Goal: Transaction & Acquisition: Purchase product/service

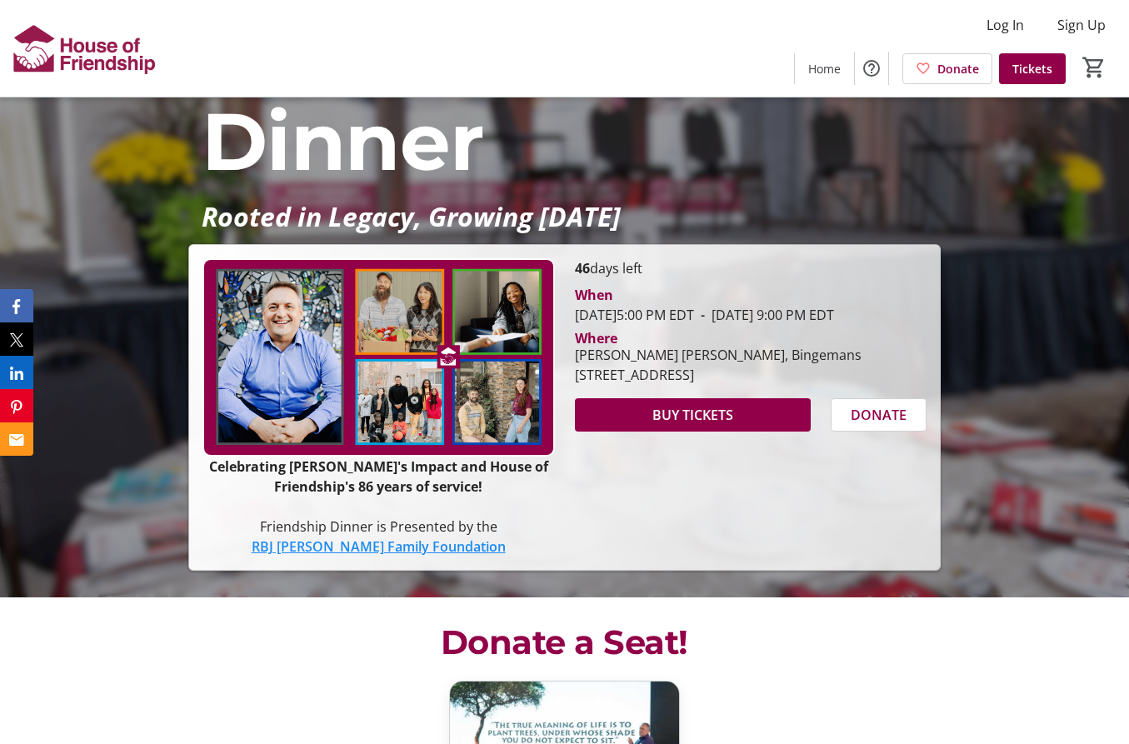
scroll to position [167, 0]
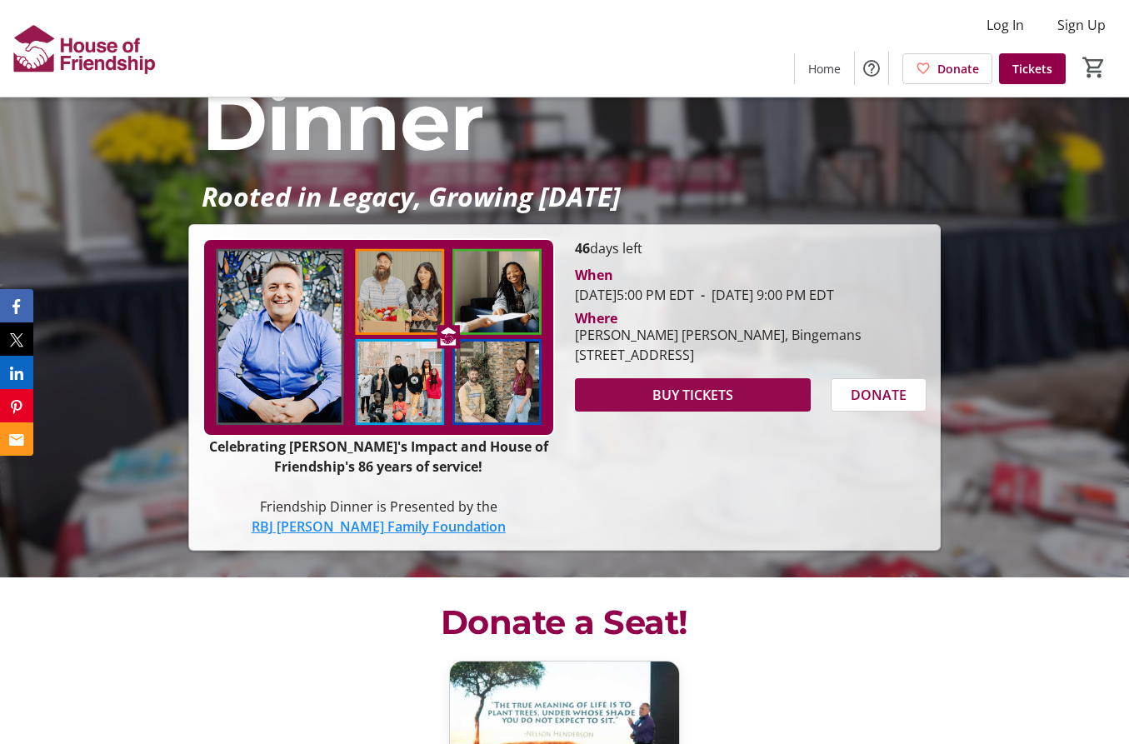
click at [688, 405] on span "BUY TICKETS" at bounding box center [693, 395] width 81 height 20
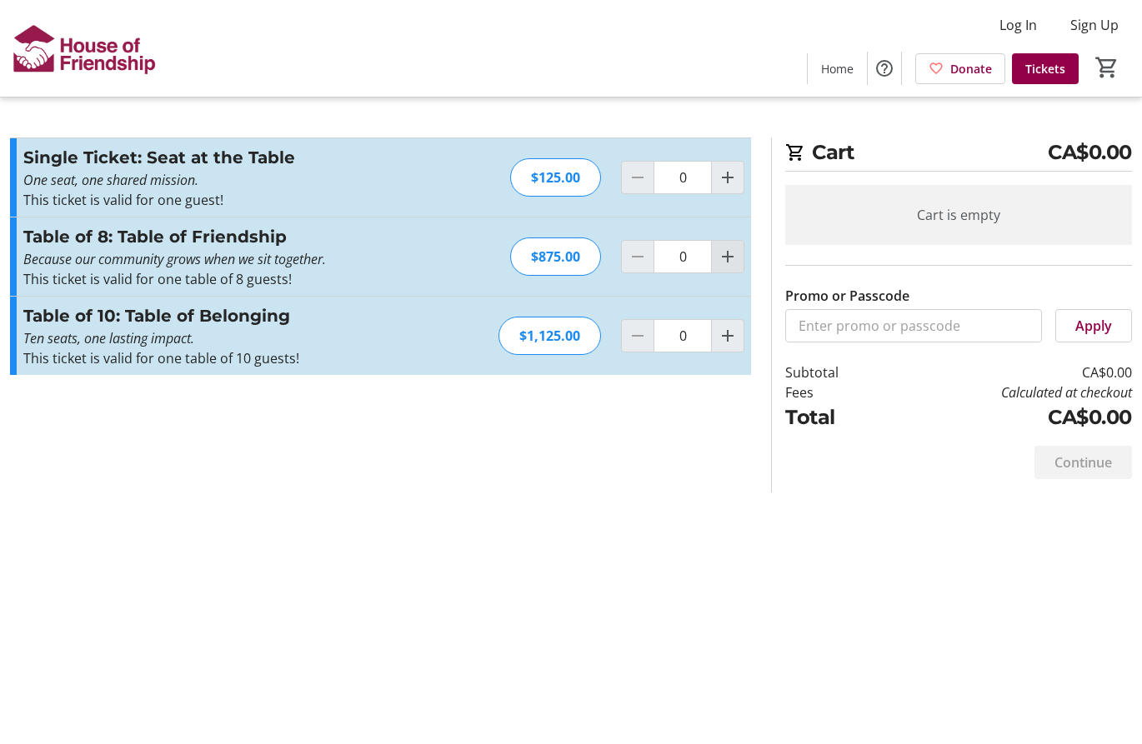
click at [726, 255] on mat-icon "Increment by one" at bounding box center [728, 257] width 20 height 20
type input "1"
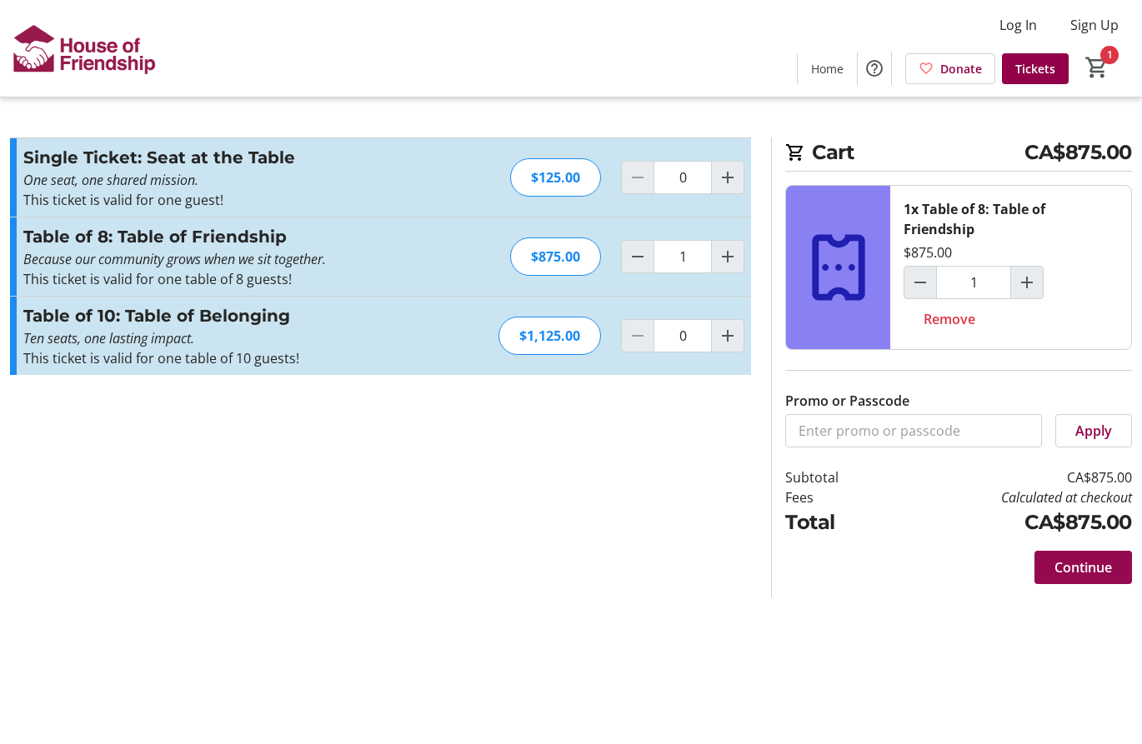
click at [1076, 572] on span "Continue" at bounding box center [1083, 568] width 58 height 20
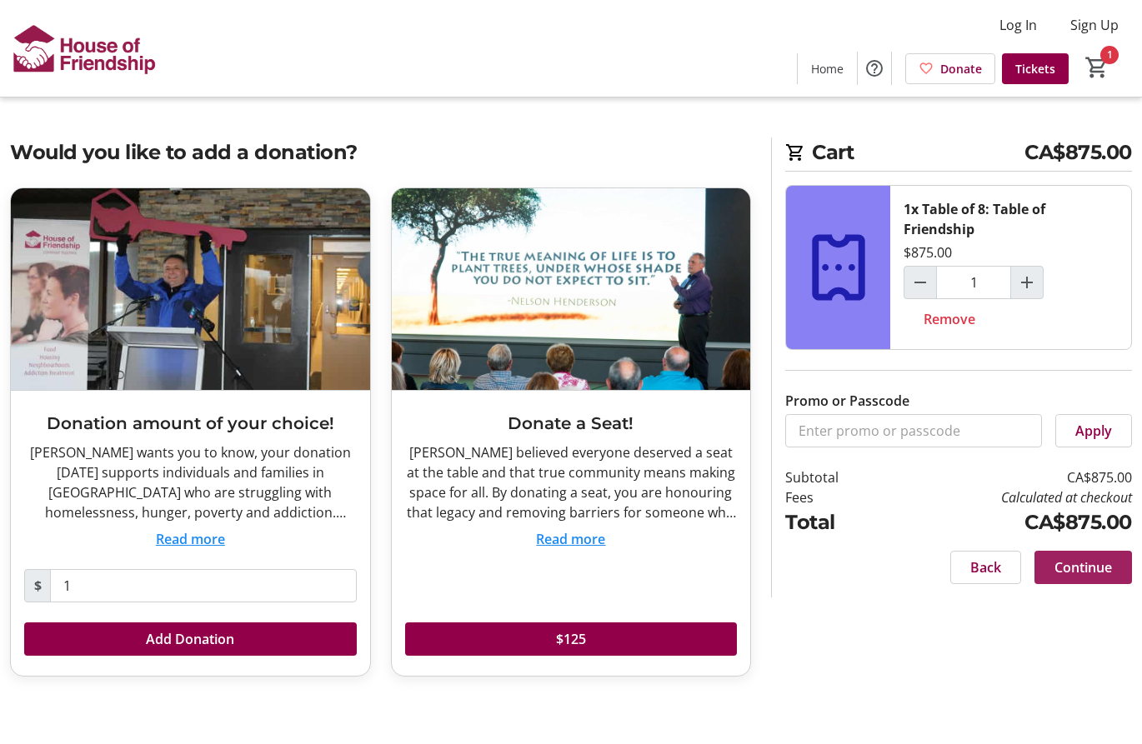
click at [1082, 572] on span "Continue" at bounding box center [1083, 568] width 58 height 20
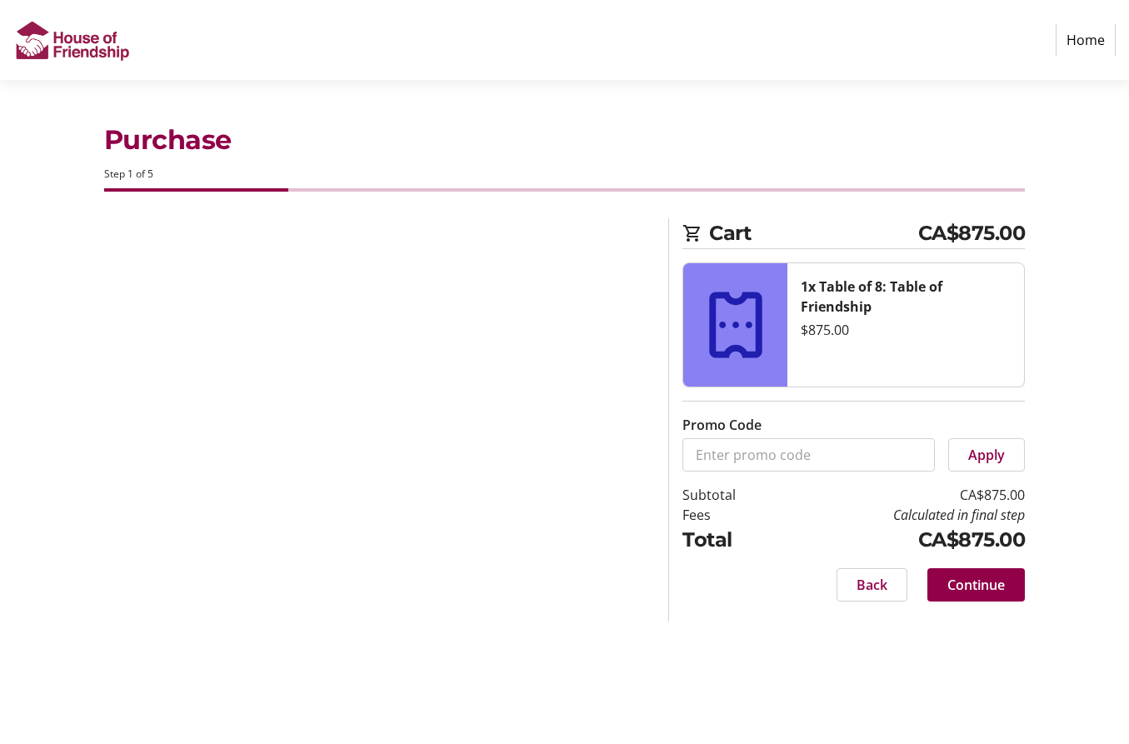
select select "CA"
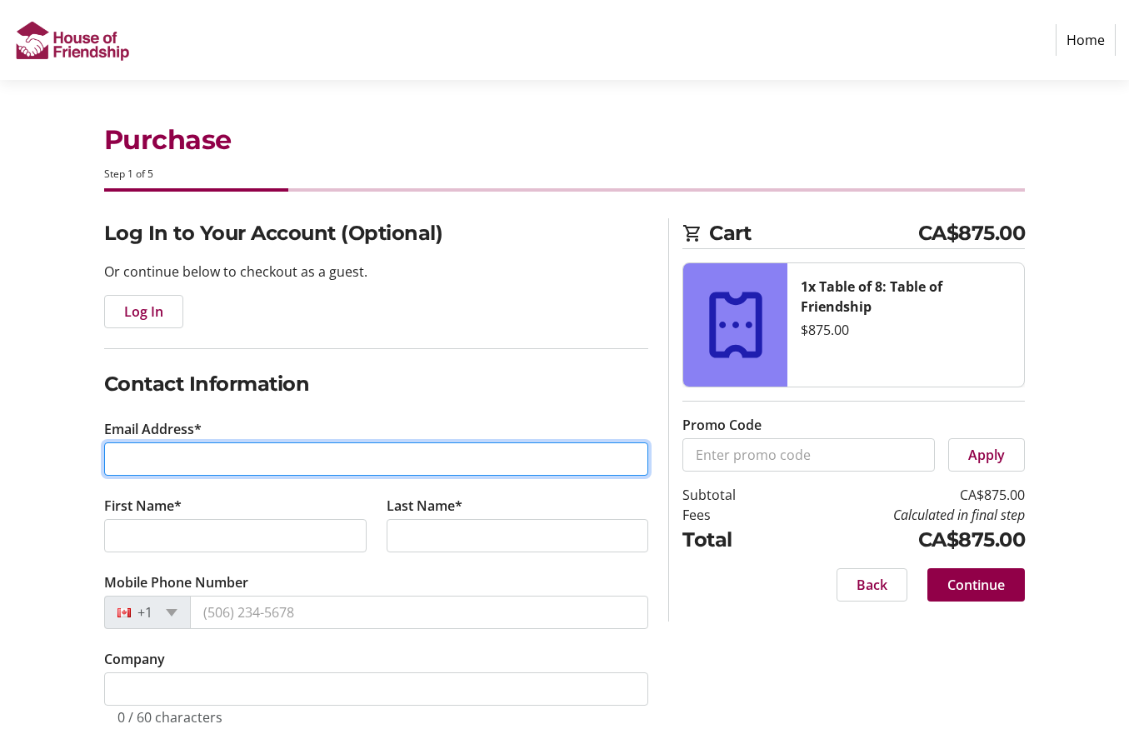
click at [180, 454] on input "Email Address*" at bounding box center [376, 459] width 545 height 33
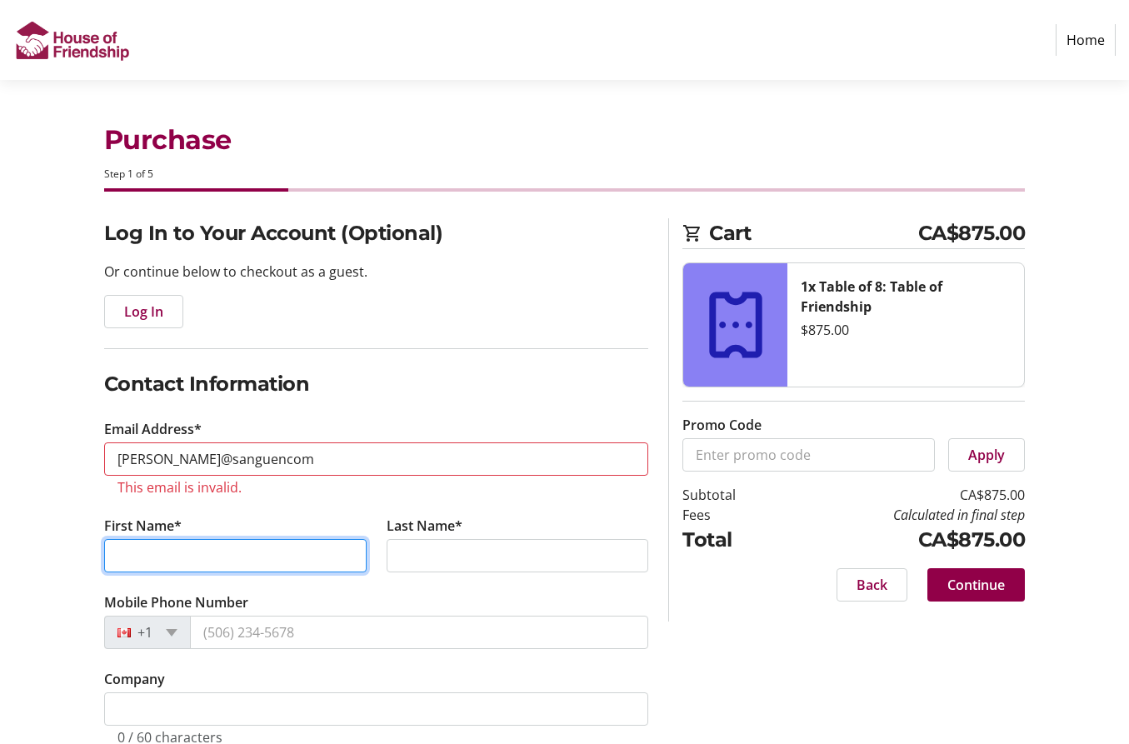
click at [189, 533] on tr-form-field "First Name*" at bounding box center [235, 554] width 283 height 77
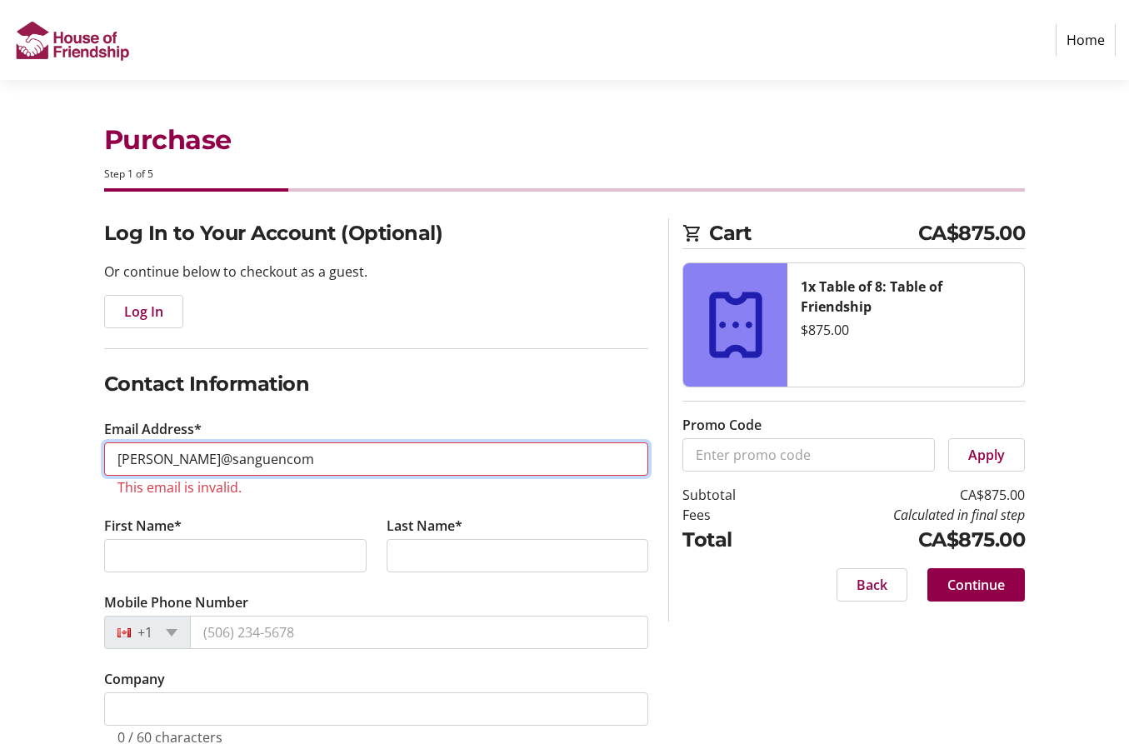
drag, startPoint x: 254, startPoint y: 459, endPoint x: 270, endPoint y: 462, distance: 16.0
click at [255, 459] on input "[PERSON_NAME]@sanguencom" at bounding box center [376, 459] width 545 height 33
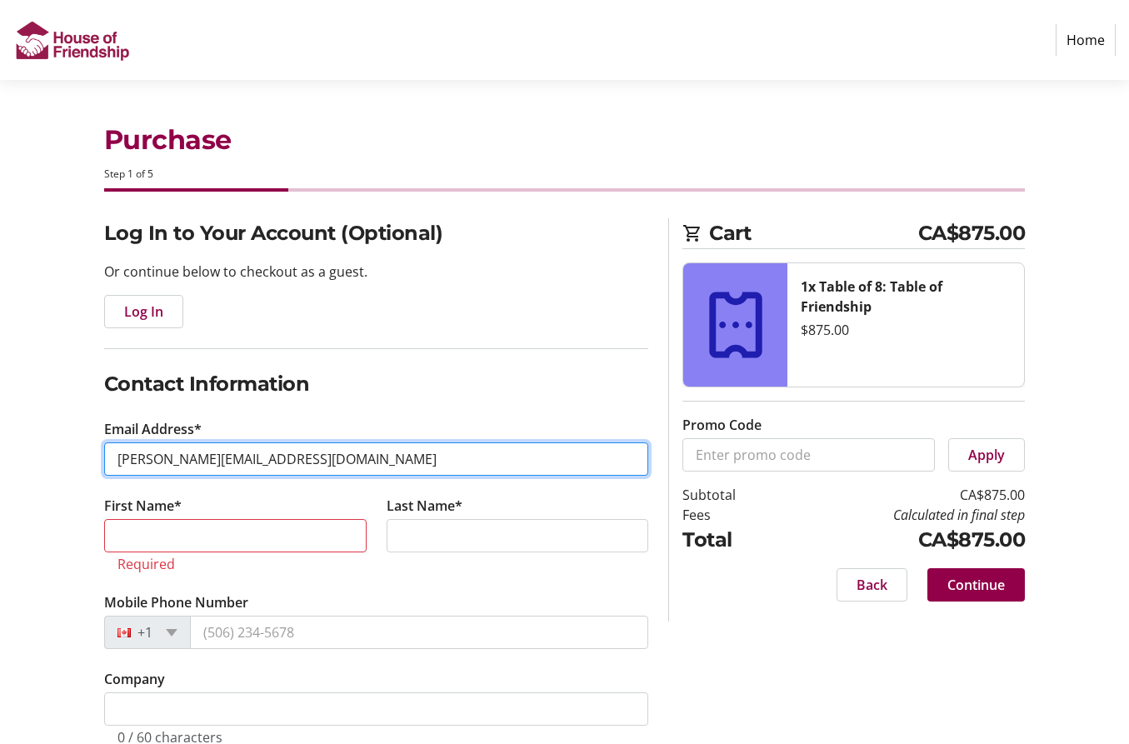
type input "[PERSON_NAME][EMAIL_ADDRESS][DOMAIN_NAME]"
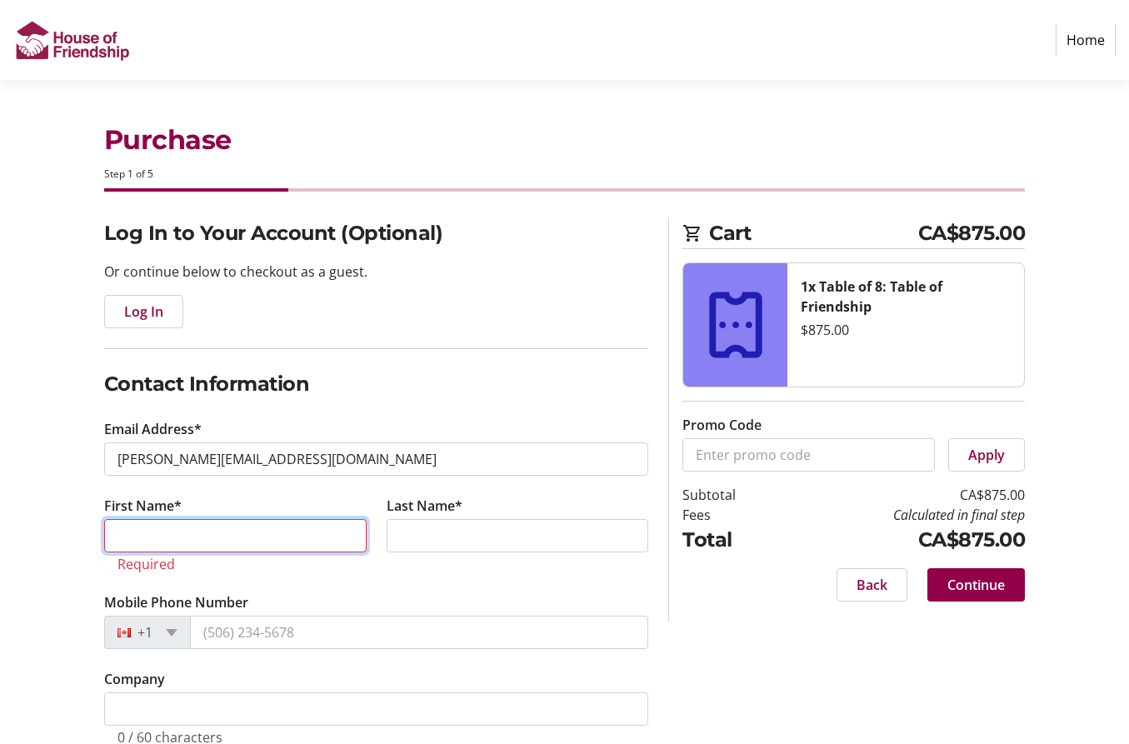
click at [202, 543] on input "First Name*" at bounding box center [235, 535] width 263 height 33
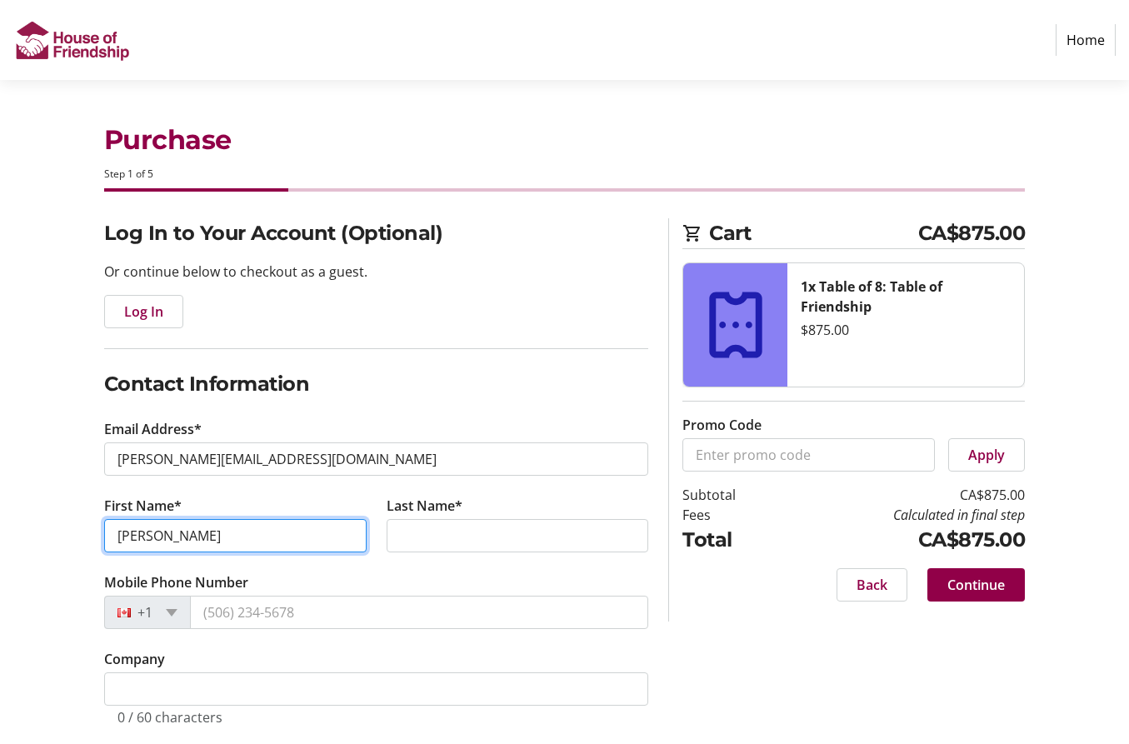
type input "[PERSON_NAME]"
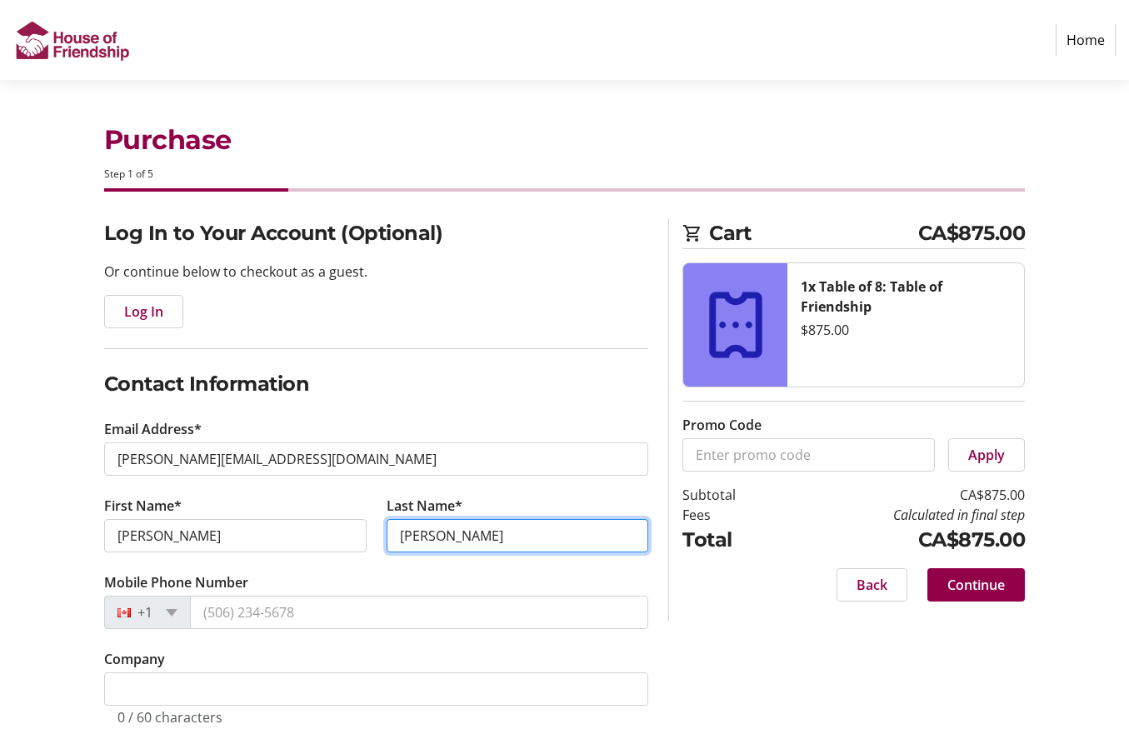
type input "[PERSON_NAME]"
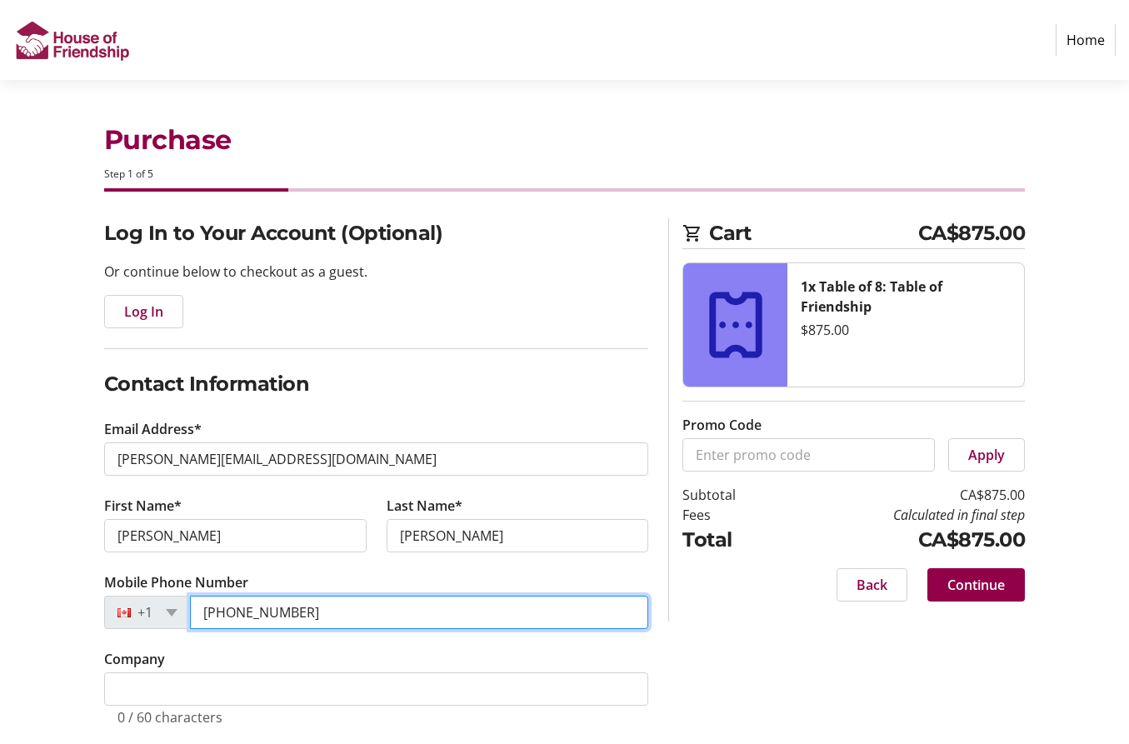
type input "[PHONE_NUMBER]"
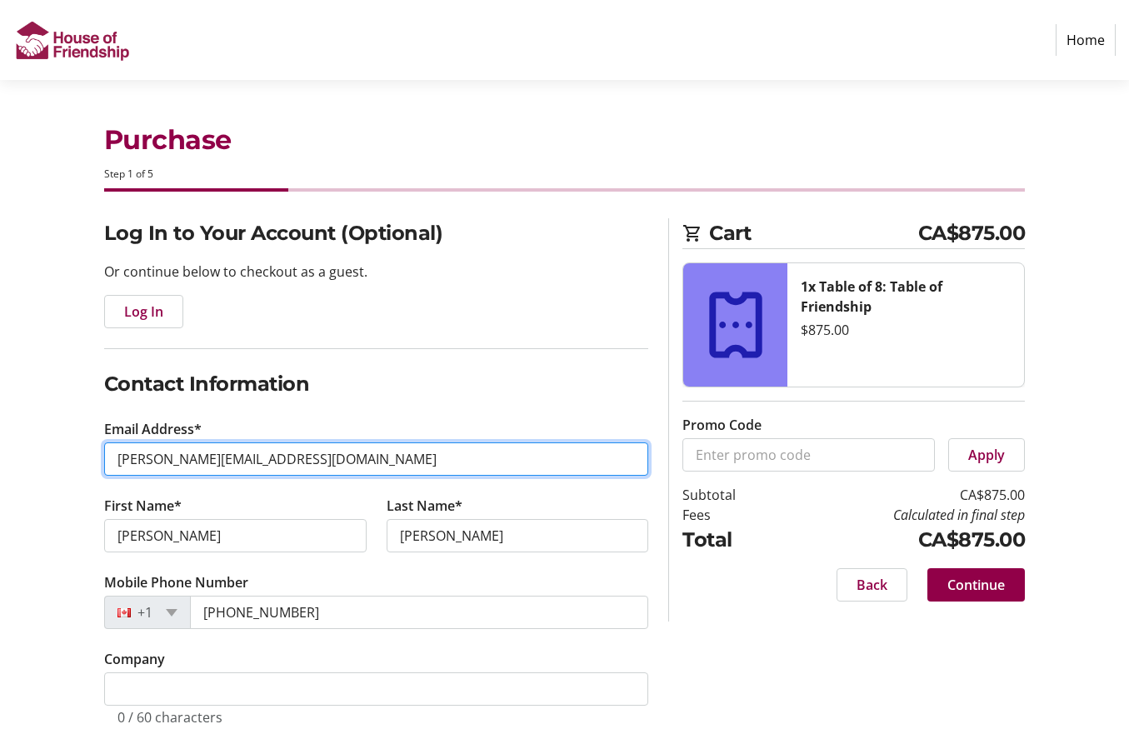
drag, startPoint x: 95, startPoint y: 733, endPoint x: 609, endPoint y: 443, distance: 590.0
click at [609, 443] on input "[PERSON_NAME][EMAIL_ADDRESS][DOMAIN_NAME]" at bounding box center [376, 459] width 545 height 33
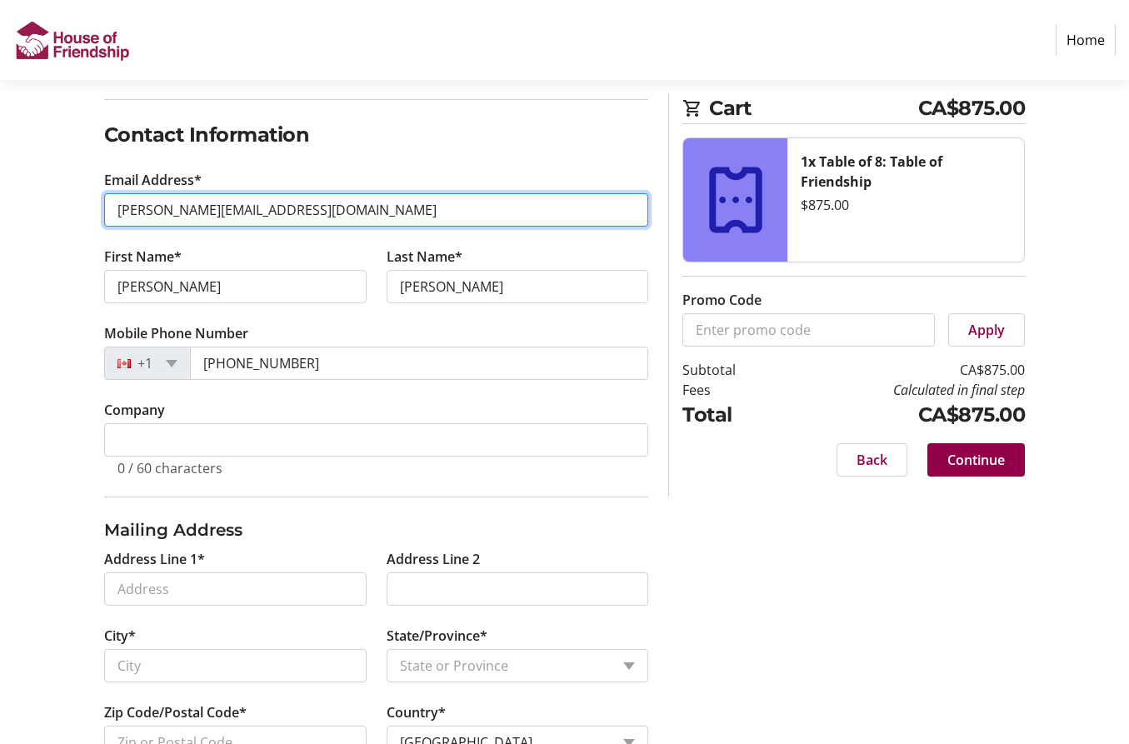
scroll to position [250, 0]
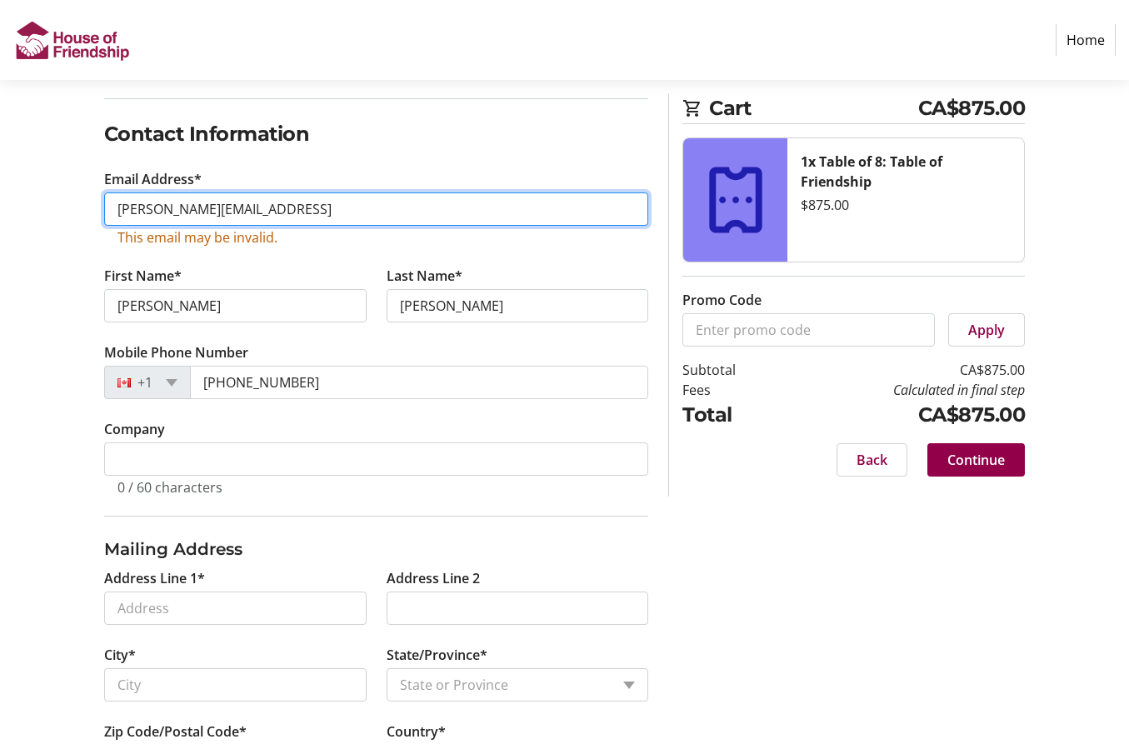
type input "[PERSON_NAME][EMAIL_ADDRESS]"
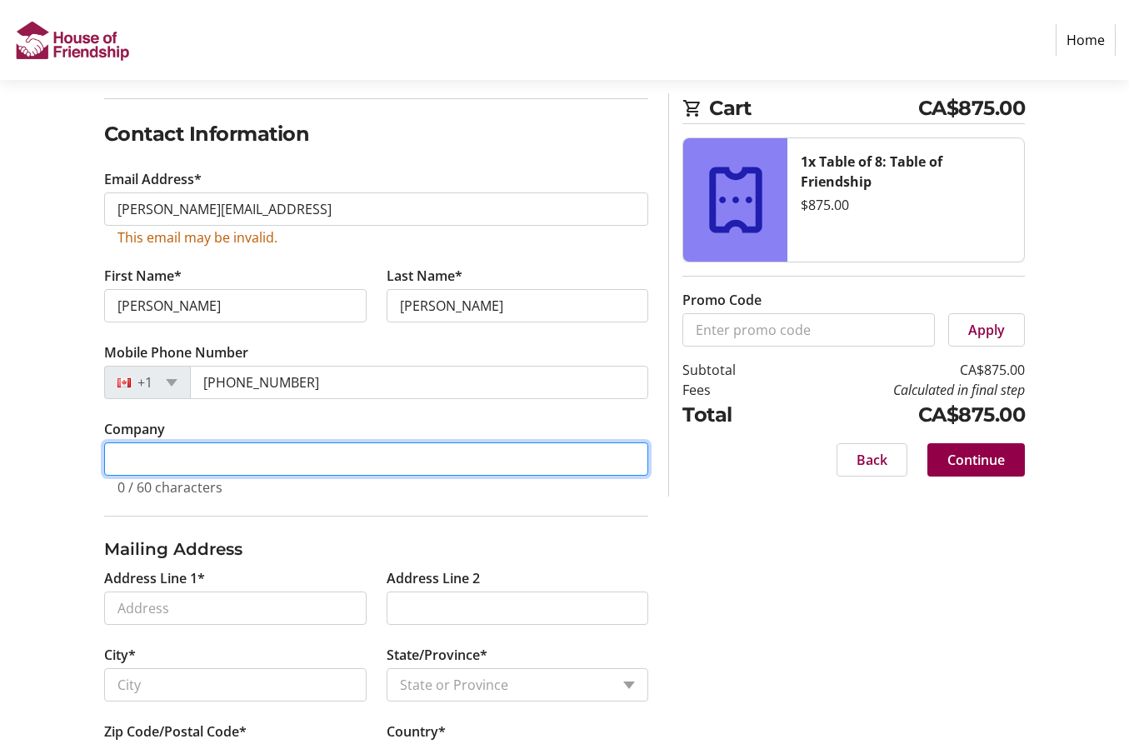
click at [160, 455] on input "Company" at bounding box center [376, 459] width 545 height 33
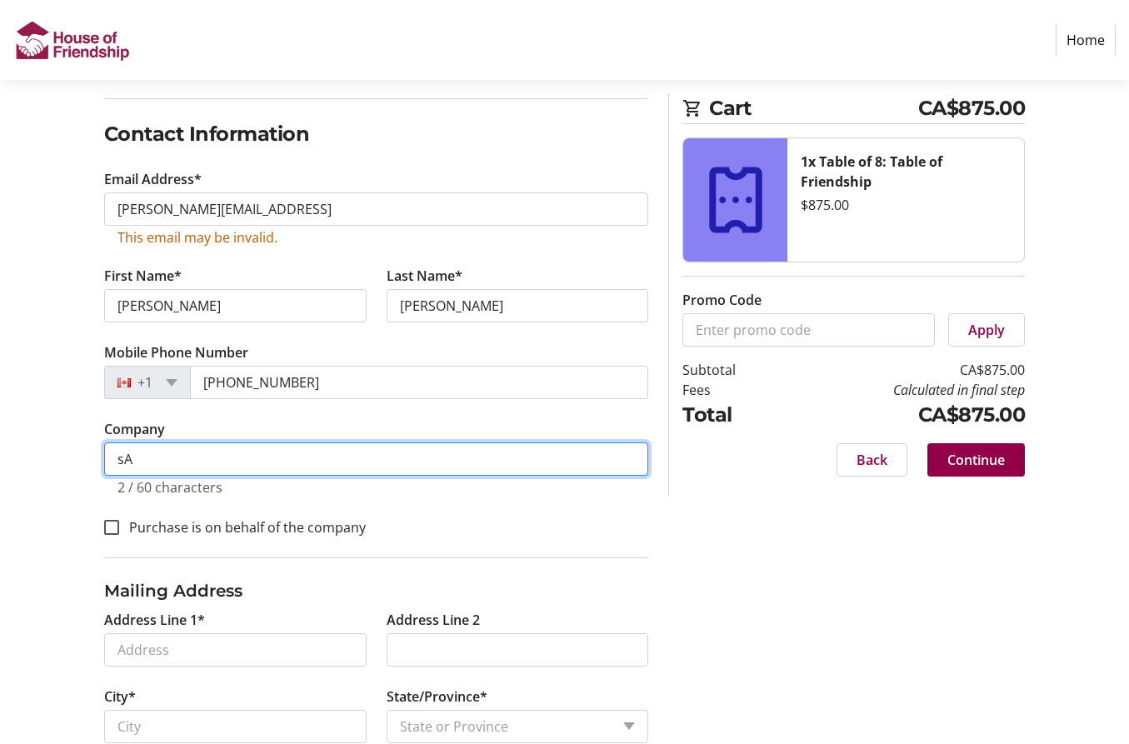
type input "s"
type input "Sanguen Health Centre Foundation"
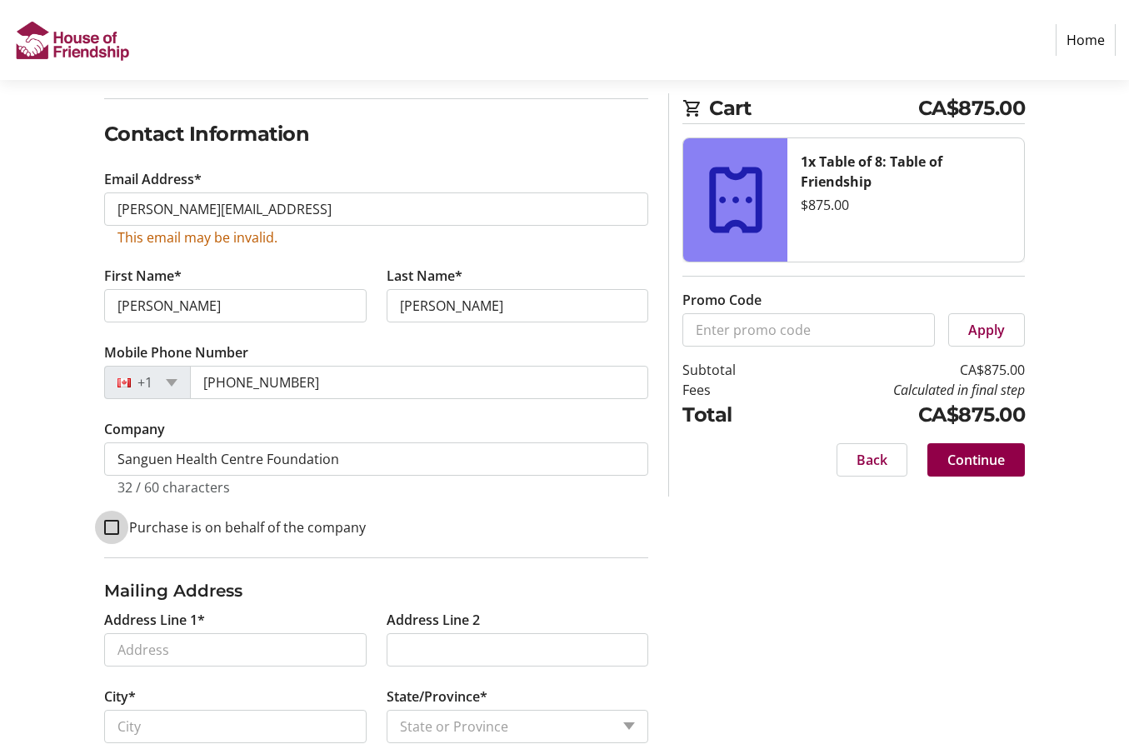
click at [108, 532] on input "Purchase is on behalf of the company" at bounding box center [111, 527] width 15 height 15
checkbox input "true"
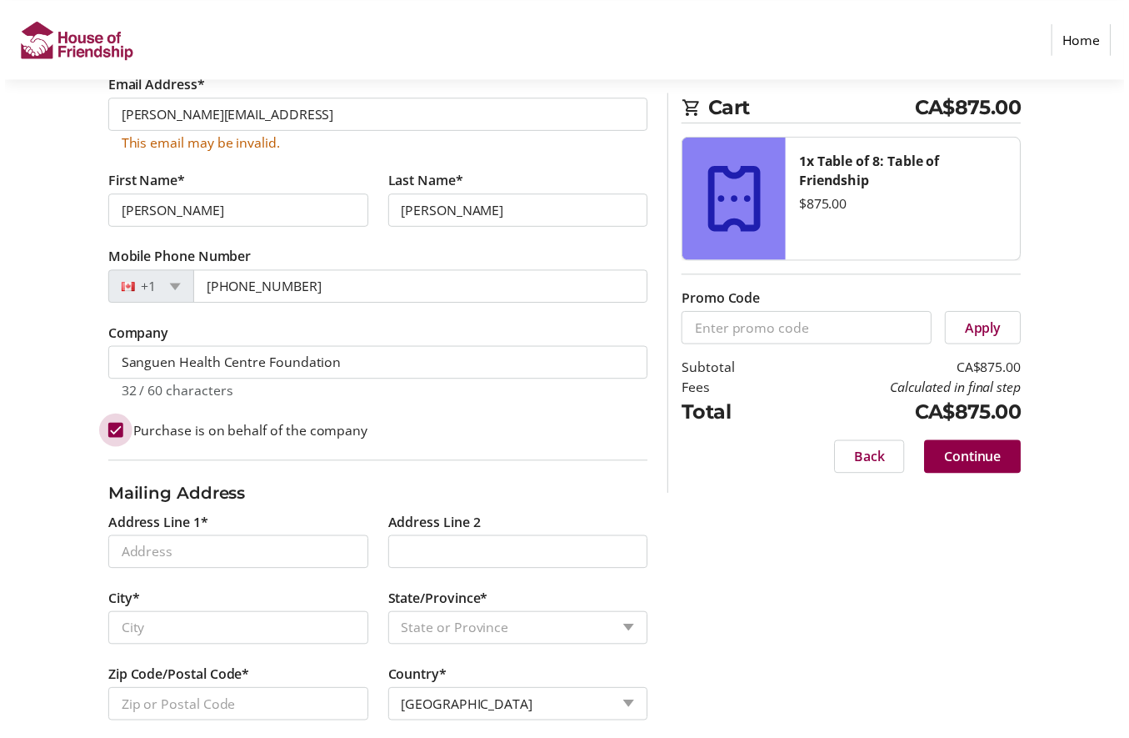
scroll to position [366, 0]
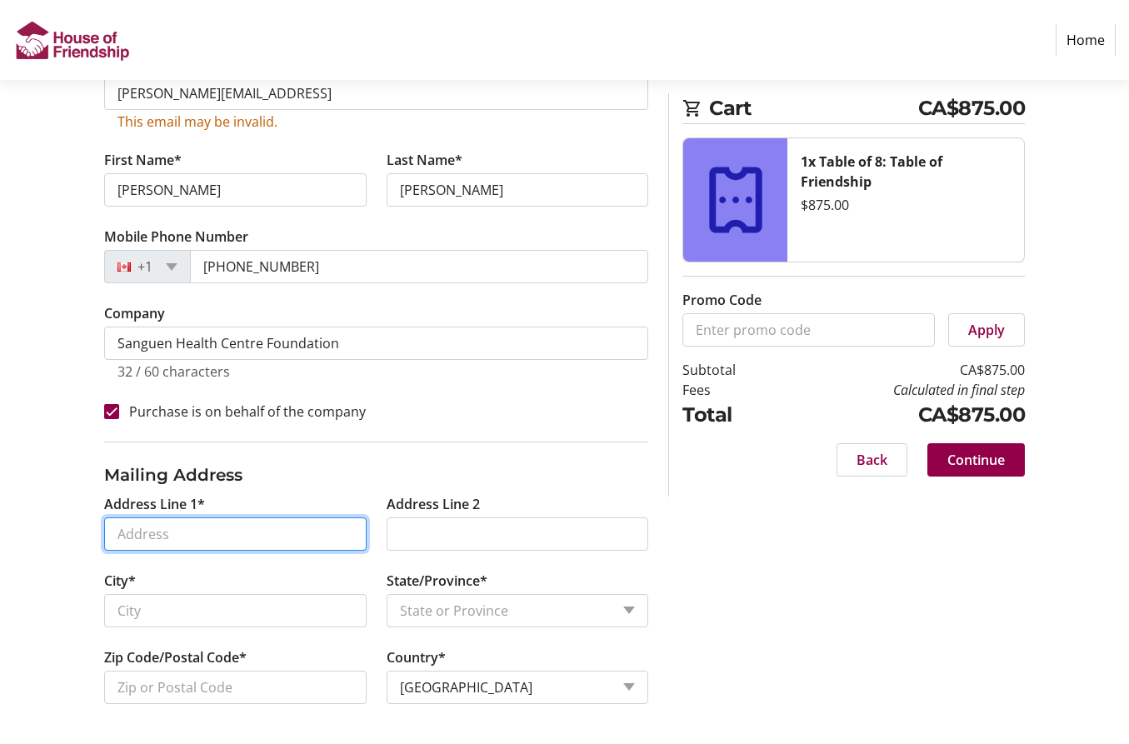
click at [172, 531] on input "Address Line 1*" at bounding box center [235, 534] width 263 height 33
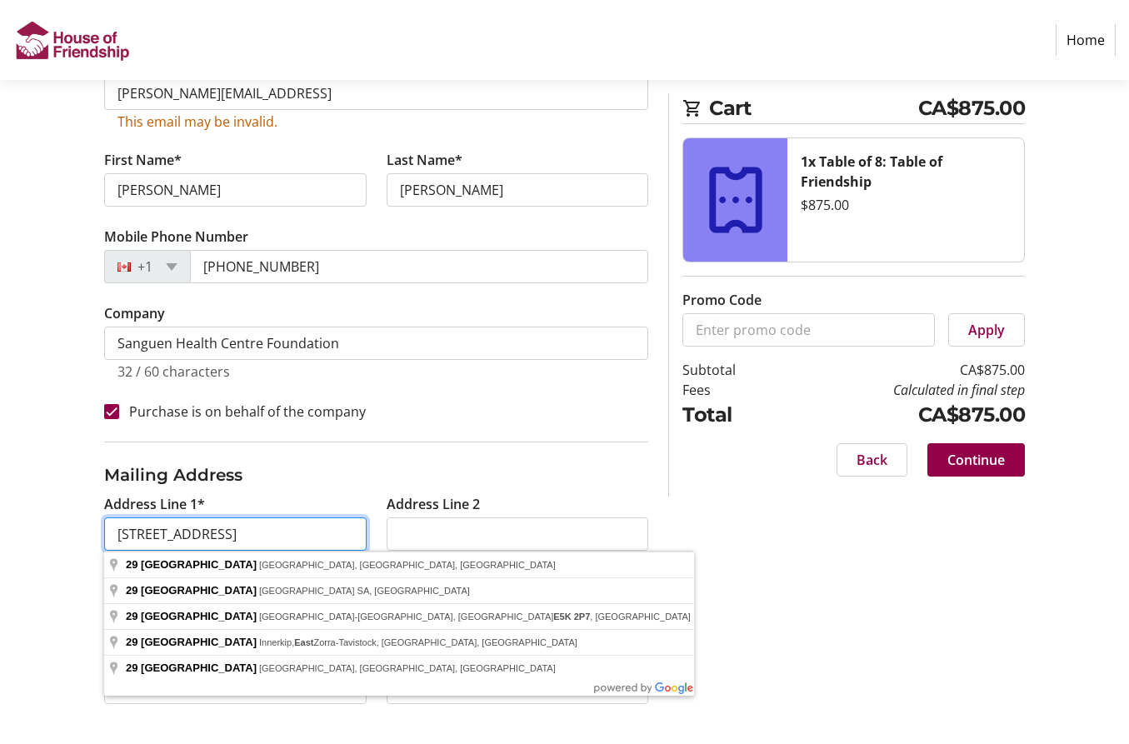
type input "[STREET_ADDRESS]"
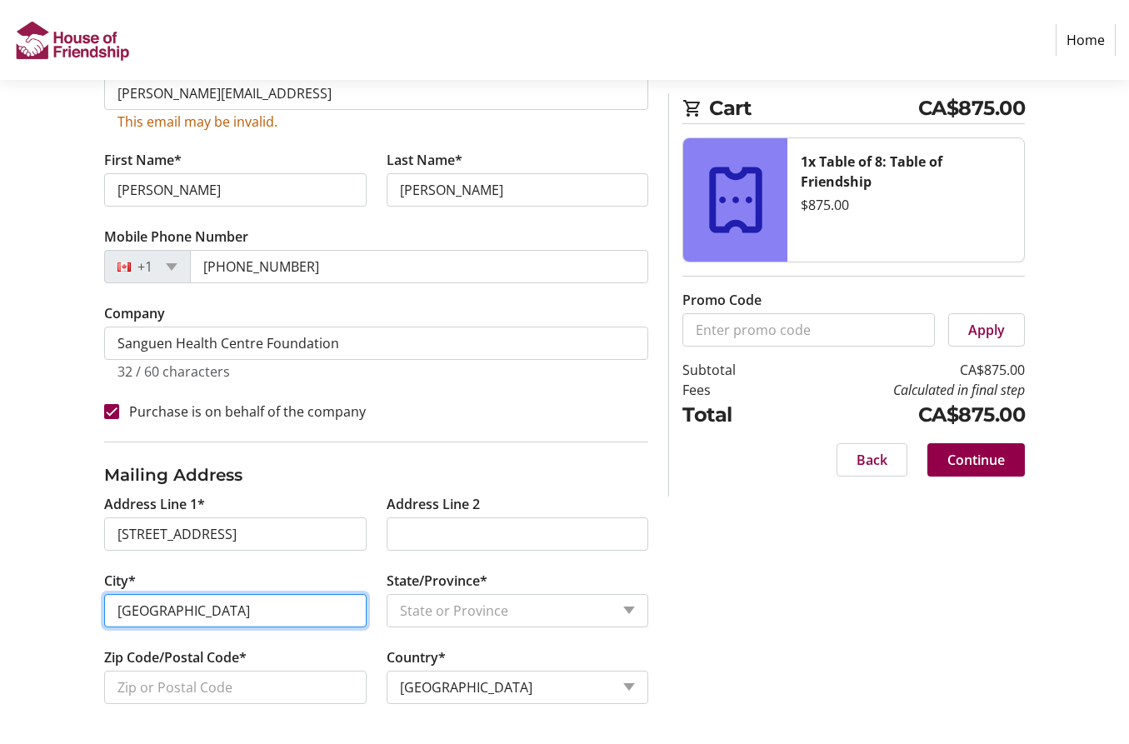
type input "[GEOGRAPHIC_DATA]"
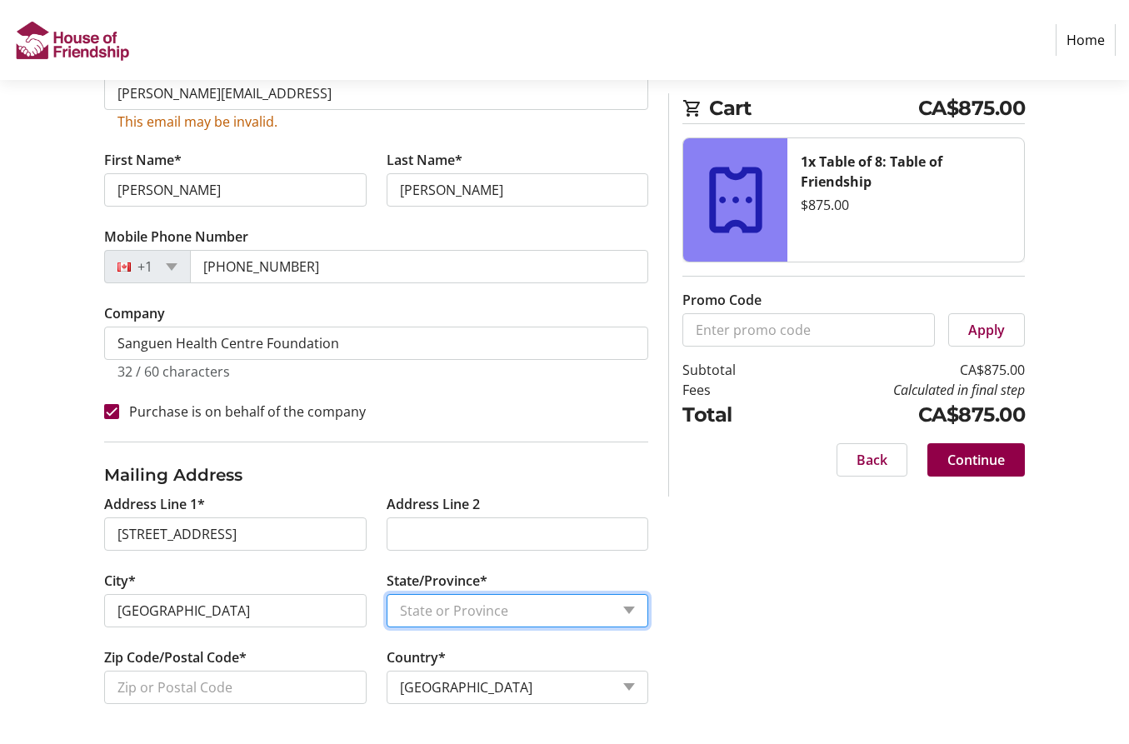
select select "ON"
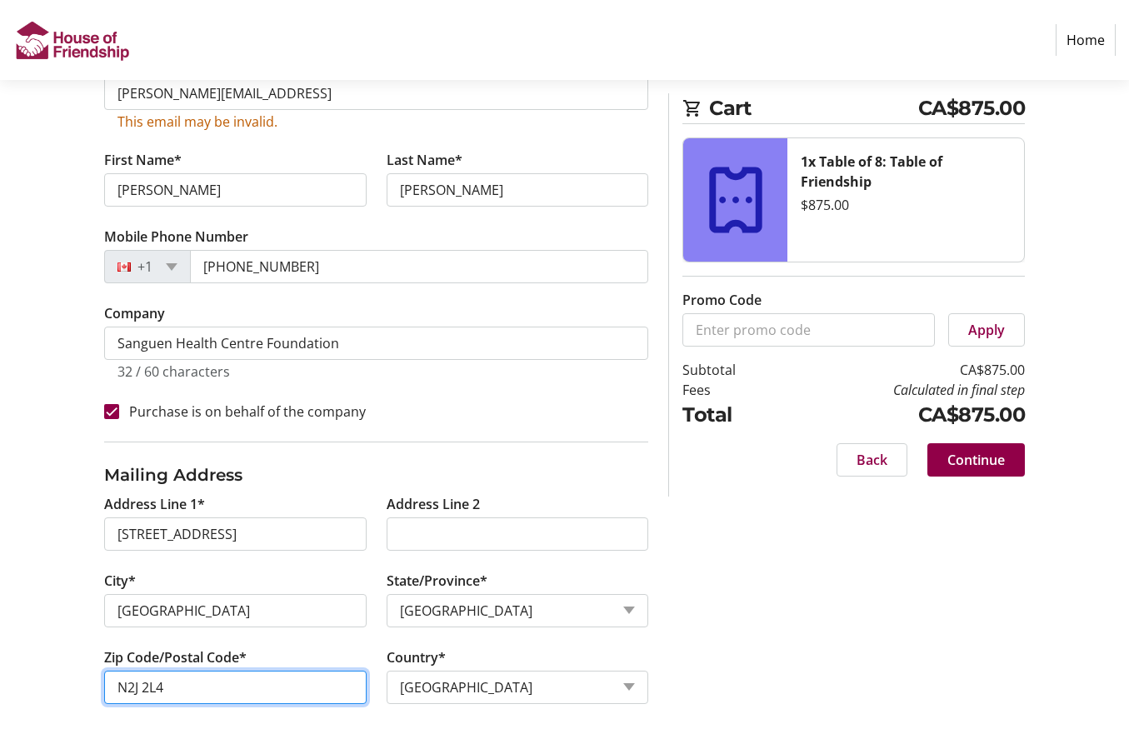
type input "N2J 2L4"
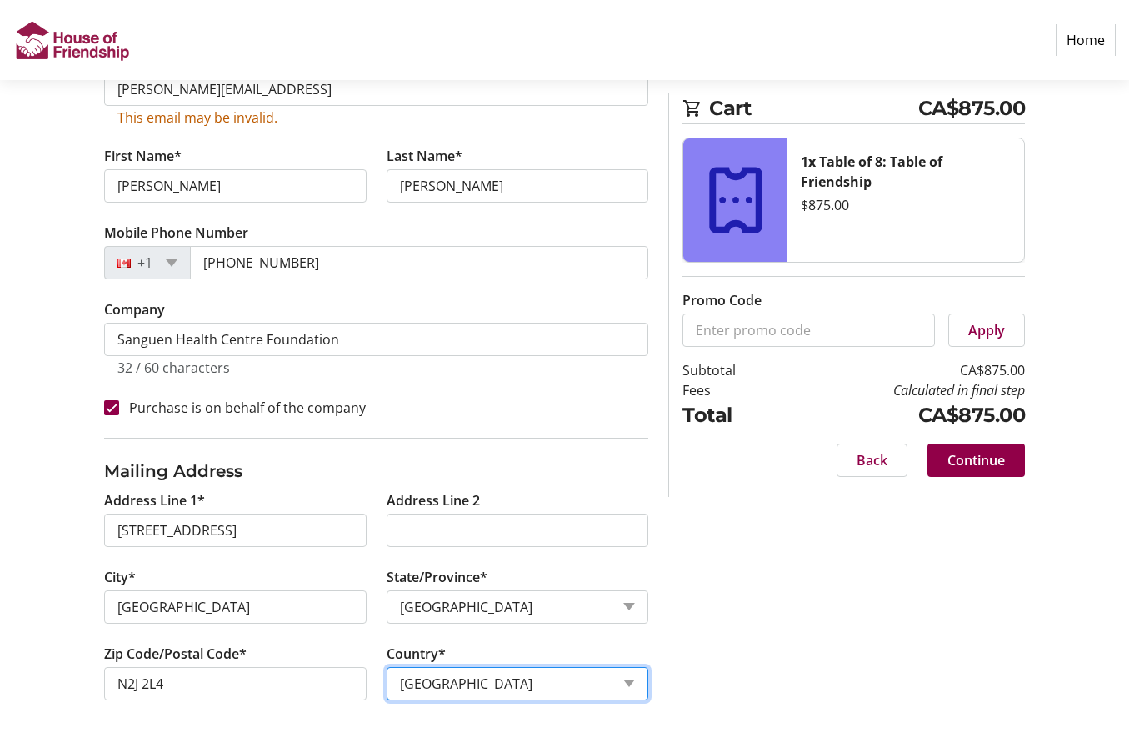
scroll to position [373, 0]
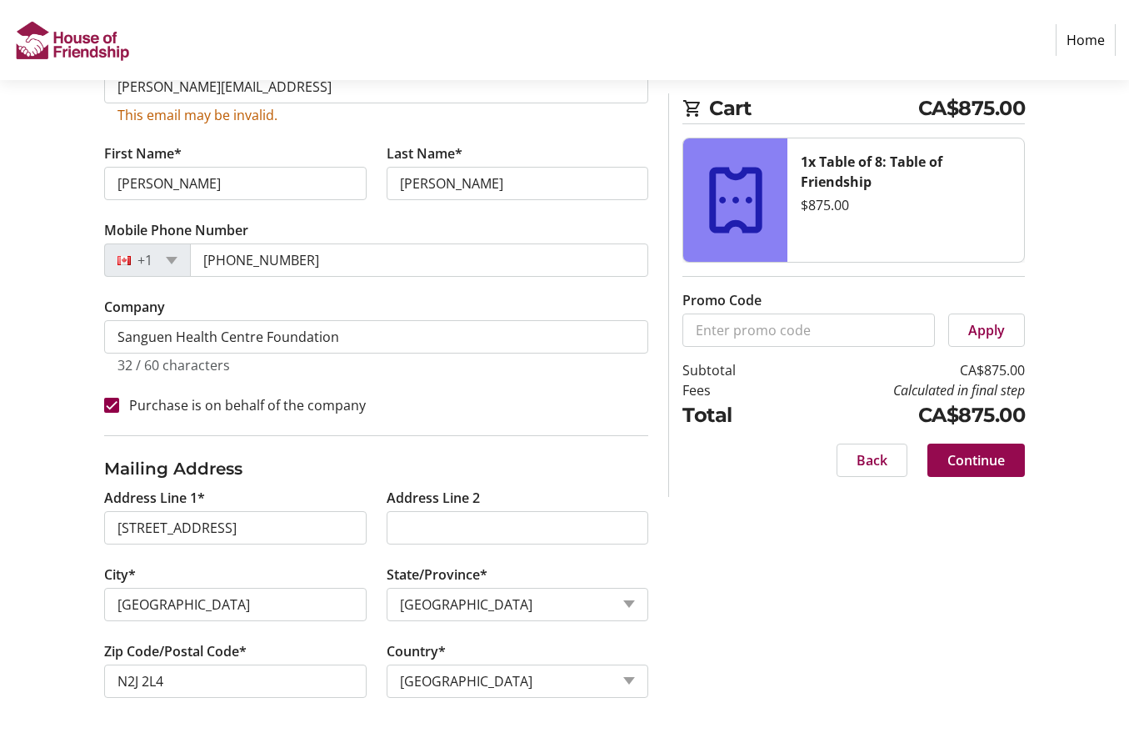
click at [981, 463] on span "Continue" at bounding box center [977, 460] width 58 height 20
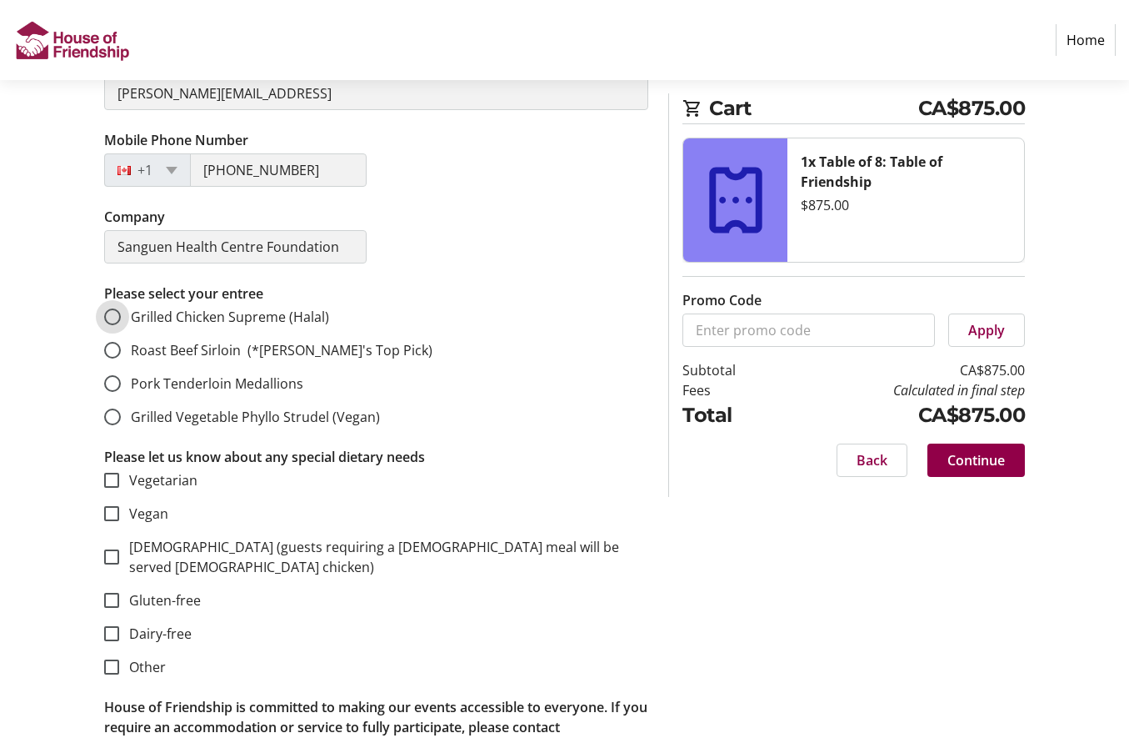
scroll to position [417, 0]
